Goal: Find specific page/section: Find specific page/section

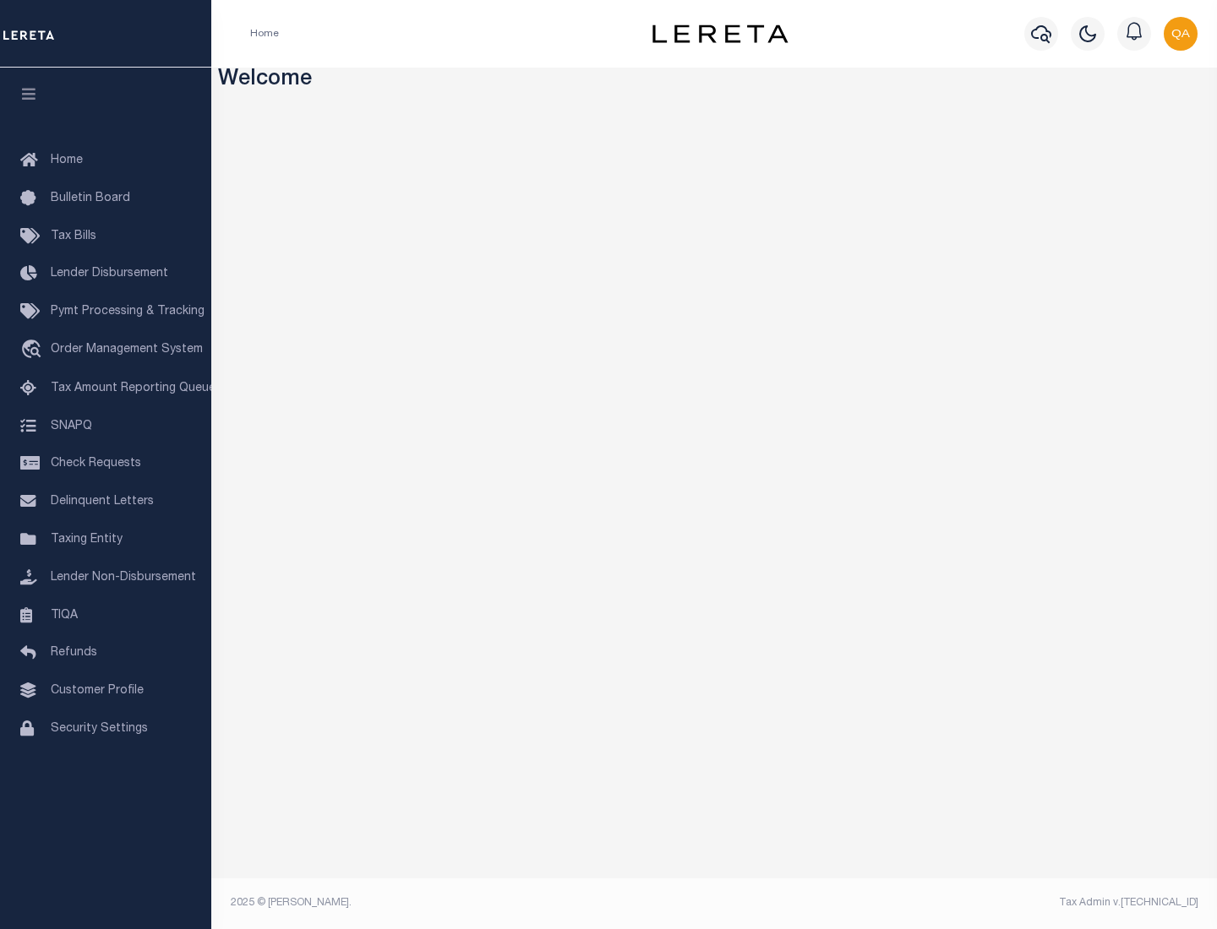
click at [106, 615] on link "TIQA" at bounding box center [105, 616] width 211 height 38
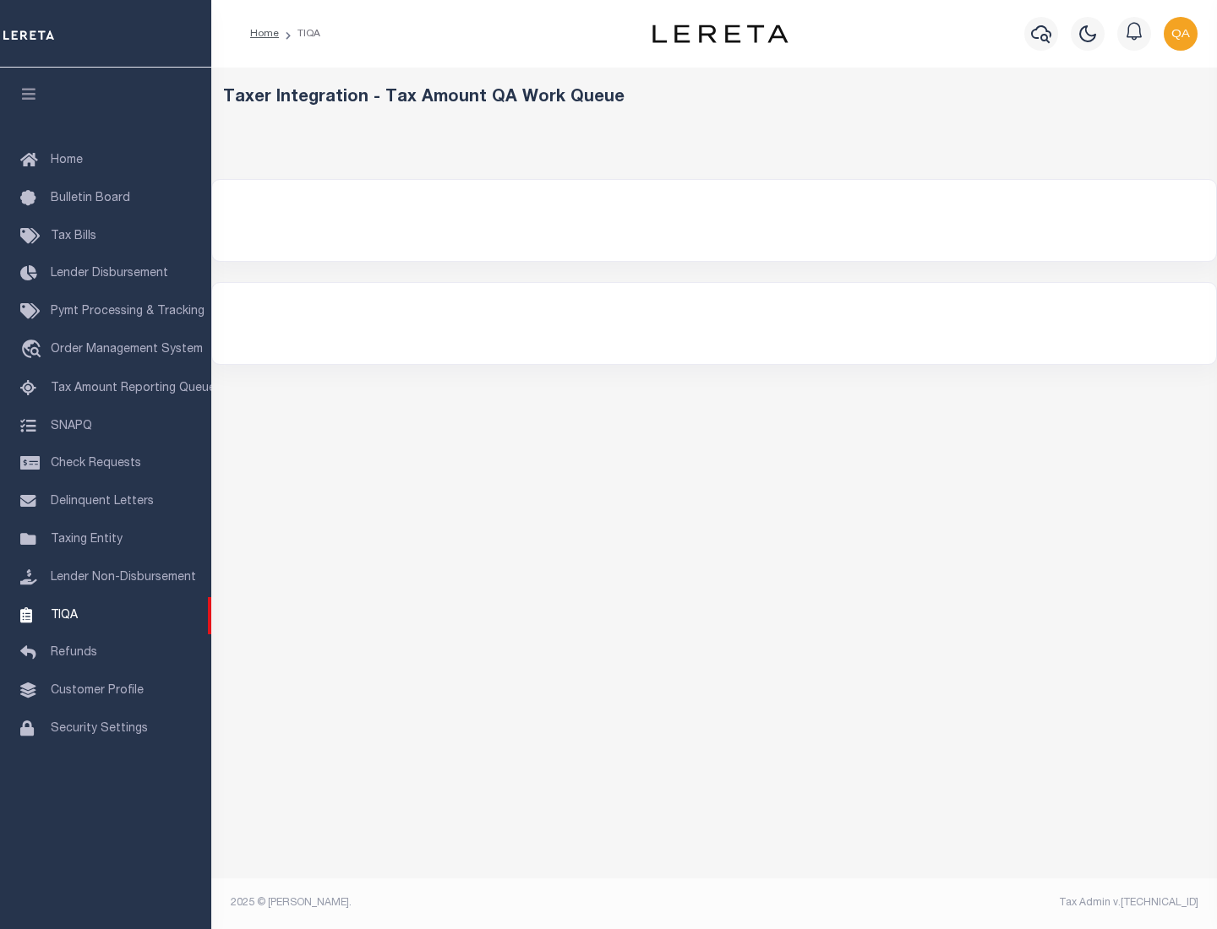
select select "200"
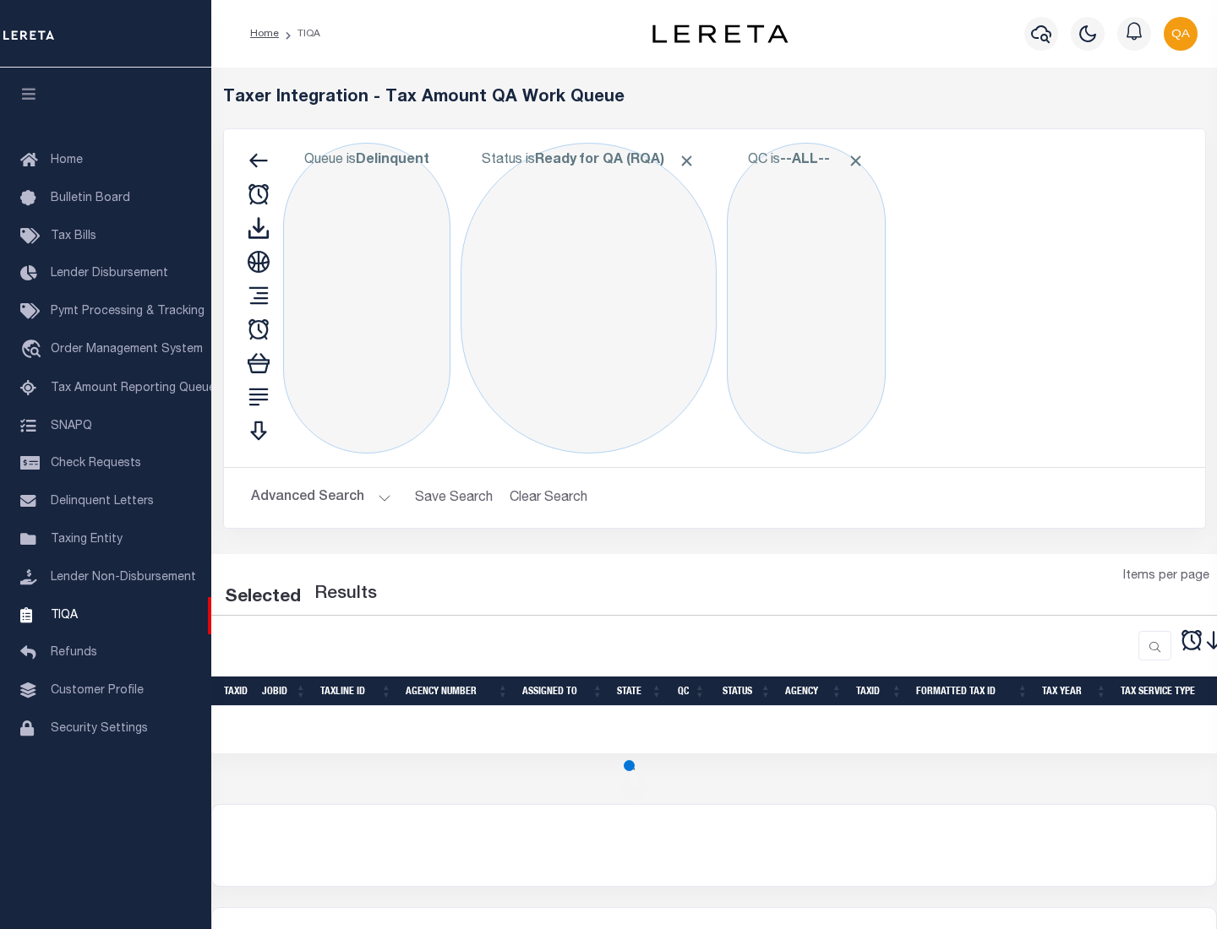
select select "200"
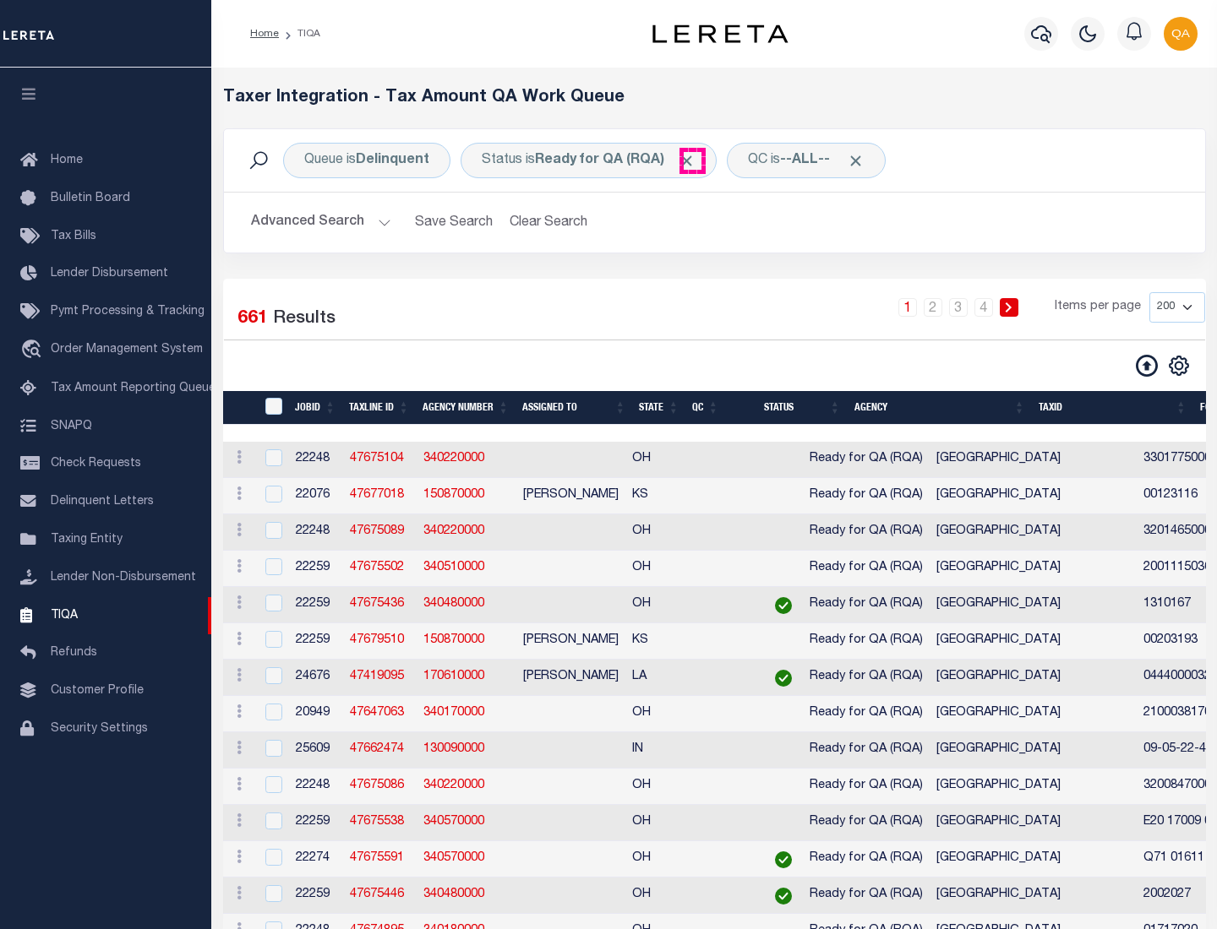
click at [692, 161] on span "Click to Remove" at bounding box center [687, 161] width 18 height 18
